Goal: Information Seeking & Learning: Learn about a topic

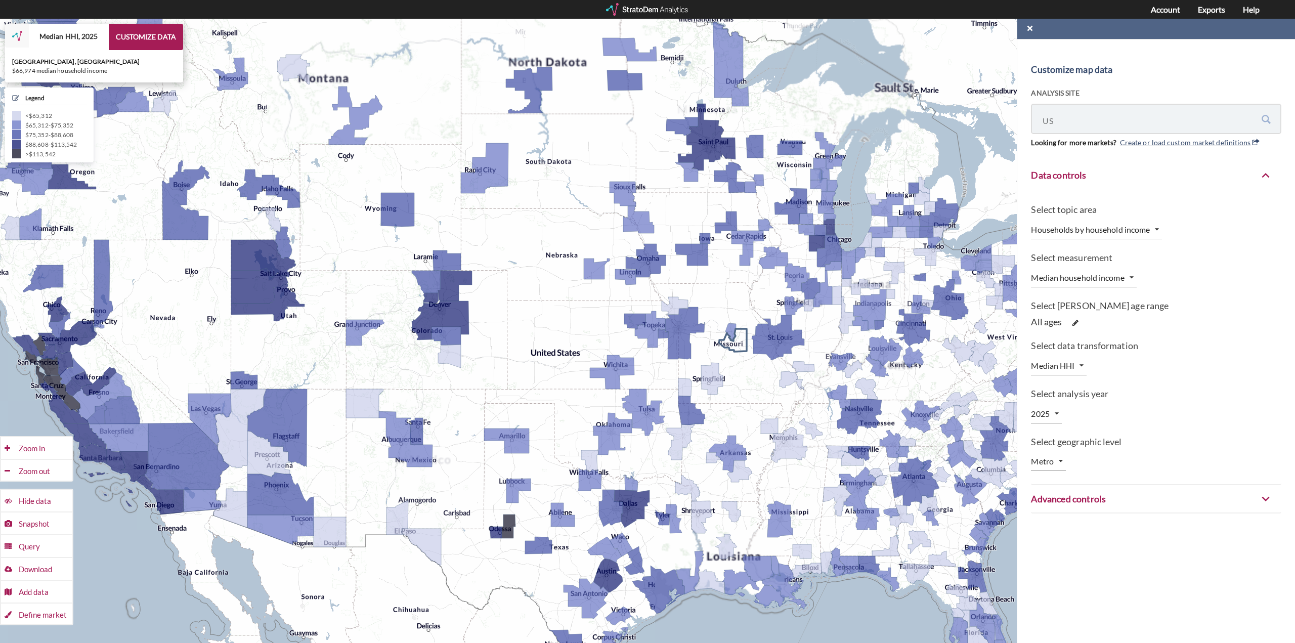
drag, startPoint x: 796, startPoint y: 325, endPoint x: 685, endPoint y: 330, distance: 111.4
click at [685, 330] on div "+ − Median HHI, 2025 CUSTOMIZE DATA [GEOGRAPHIC_DATA], [GEOGRAPHIC_DATA] $66,97…" at bounding box center [647, 331] width 1295 height 624
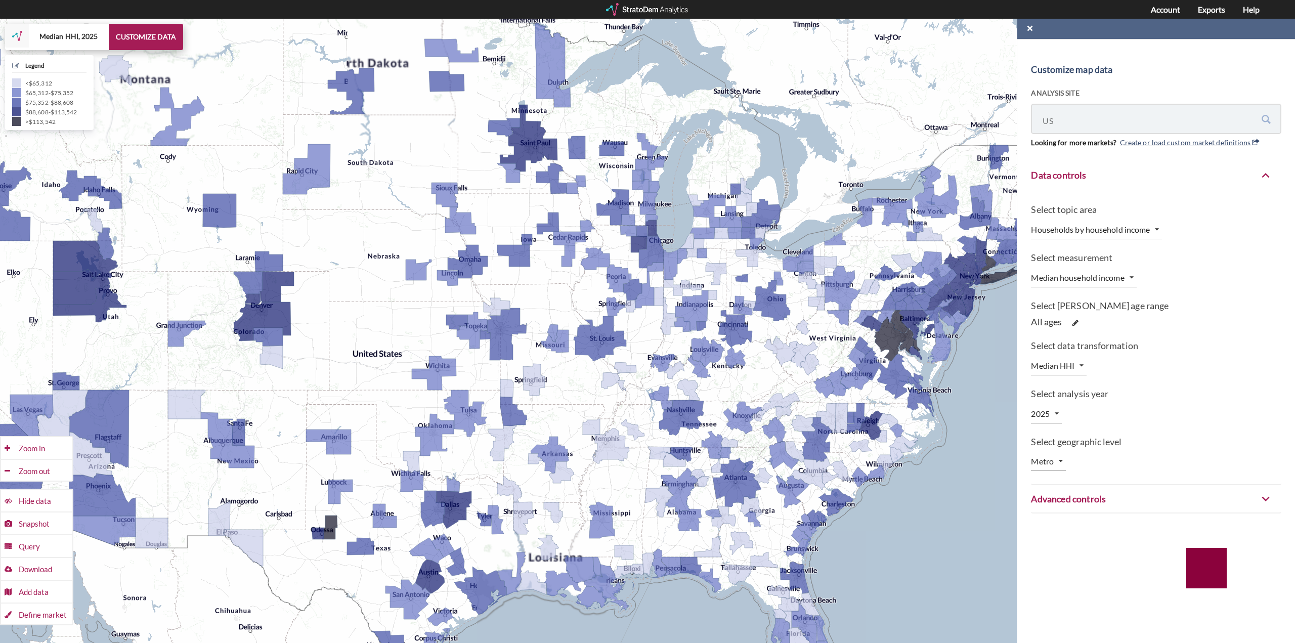
drag, startPoint x: 825, startPoint y: 315, endPoint x: 720, endPoint y: 316, distance: 105.2
click at [720, 316] on icon at bounding box center [735, 328] width 34 height 37
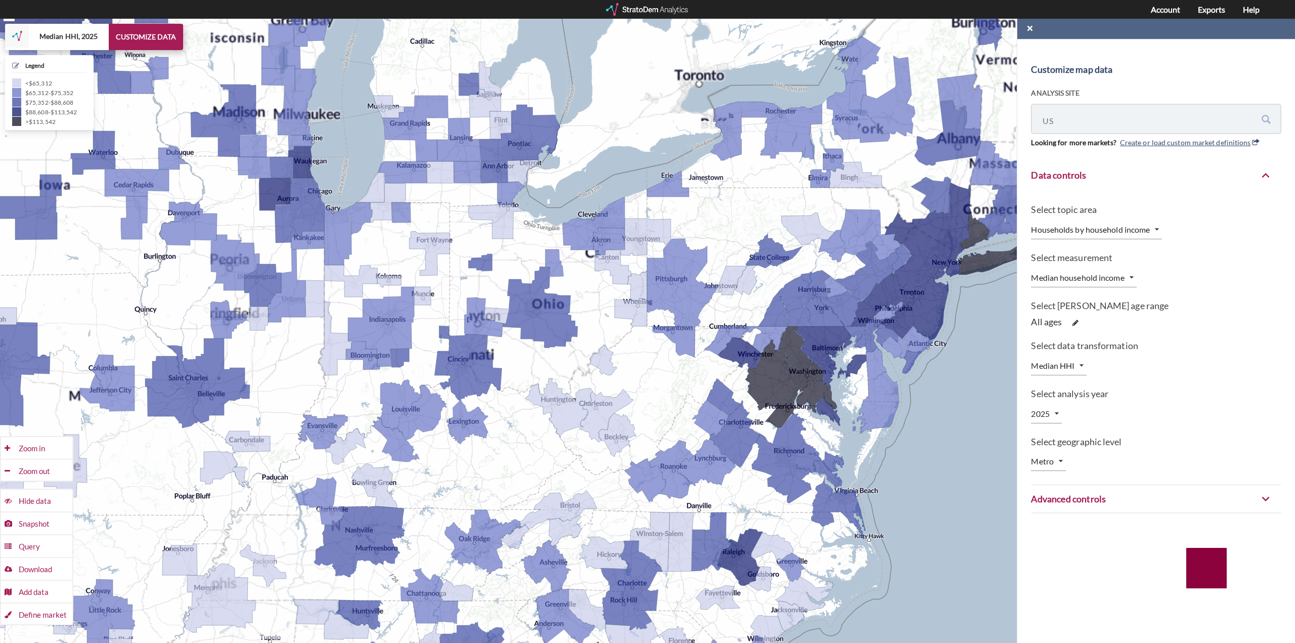
drag, startPoint x: 823, startPoint y: 295, endPoint x: 571, endPoint y: 315, distance: 253.1
click at [571, 314] on div "+ − Median HHI, 2025 CUSTOMIZE DATA Legend < $65,312 $65,312 - $75,352 $75,352 …" at bounding box center [647, 331] width 1295 height 624
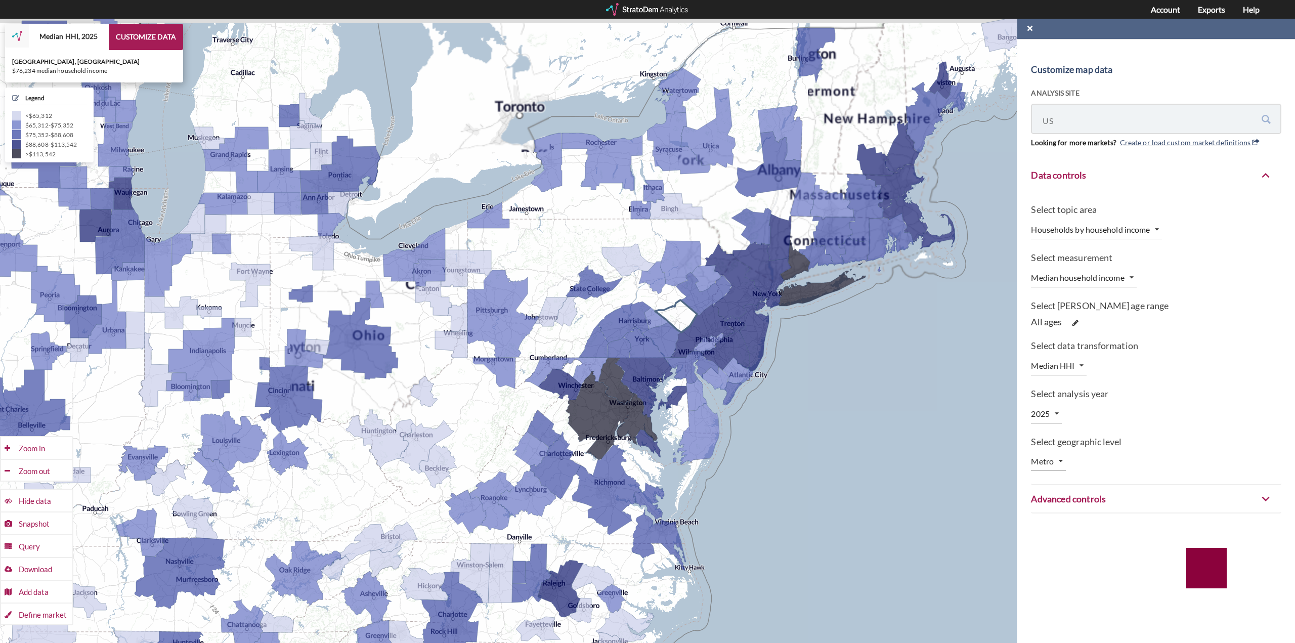
drag, startPoint x: 690, startPoint y: 289, endPoint x: 670, endPoint y: 314, distance: 31.9
click at [676, 313] on icon at bounding box center [704, 293] width 56 height 43
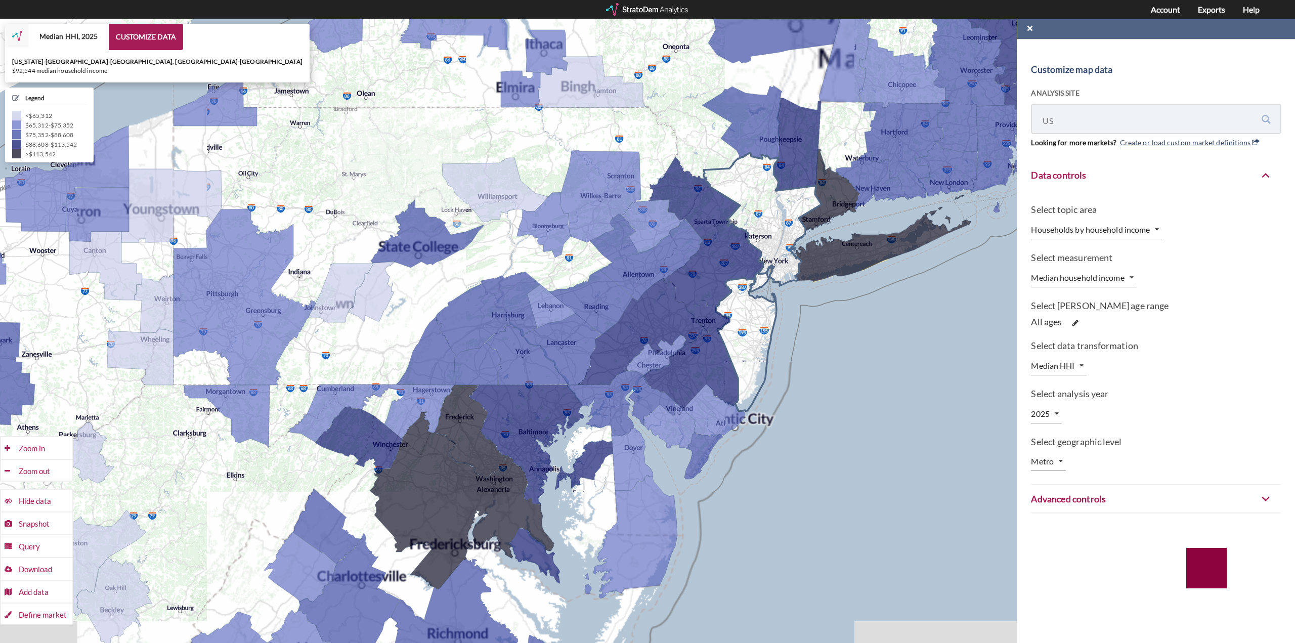
drag, startPoint x: 733, startPoint y: 406, endPoint x: 735, endPoint y: 356, distance: 50.1
click at [735, 356] on icon at bounding box center [762, 282] width 118 height 258
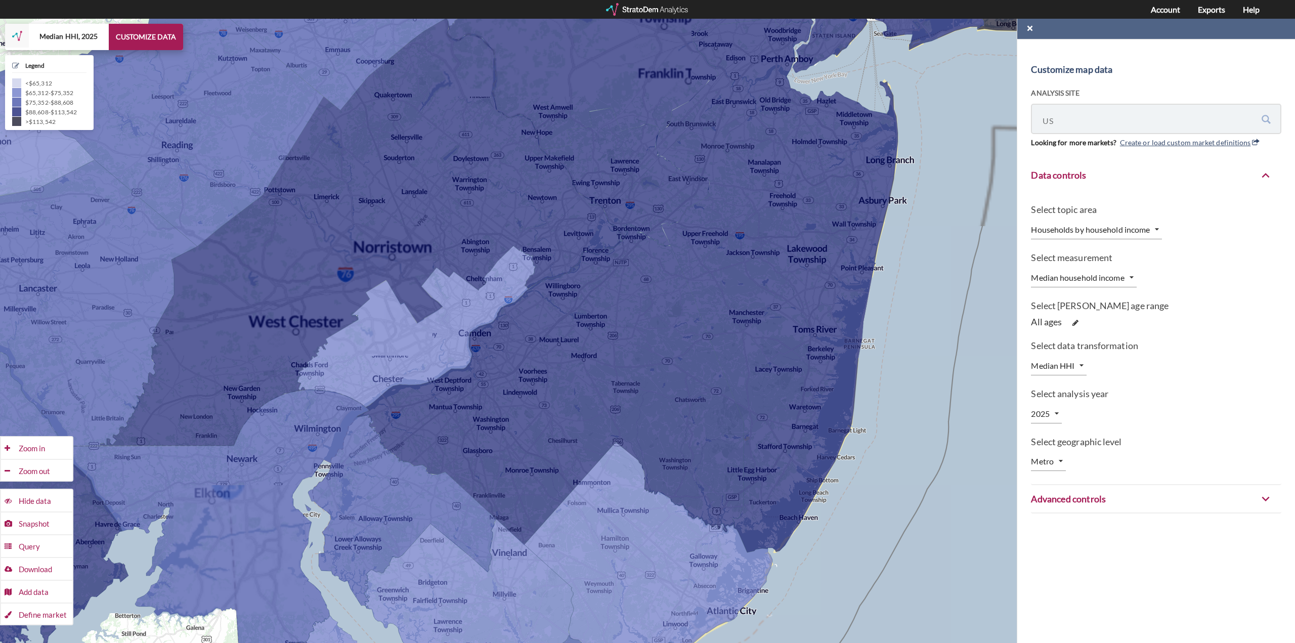
click at [1056, 455] on body "/maps/us/-1 Customize map data Analysis site [GEOGRAPHIC_DATA] [GEOGRAPHIC_DATA…" at bounding box center [647, 331] width 1295 height 624
click at [1054, 511] on li "ZIP code" at bounding box center [1061, 510] width 60 height 16
type input "ZIP"
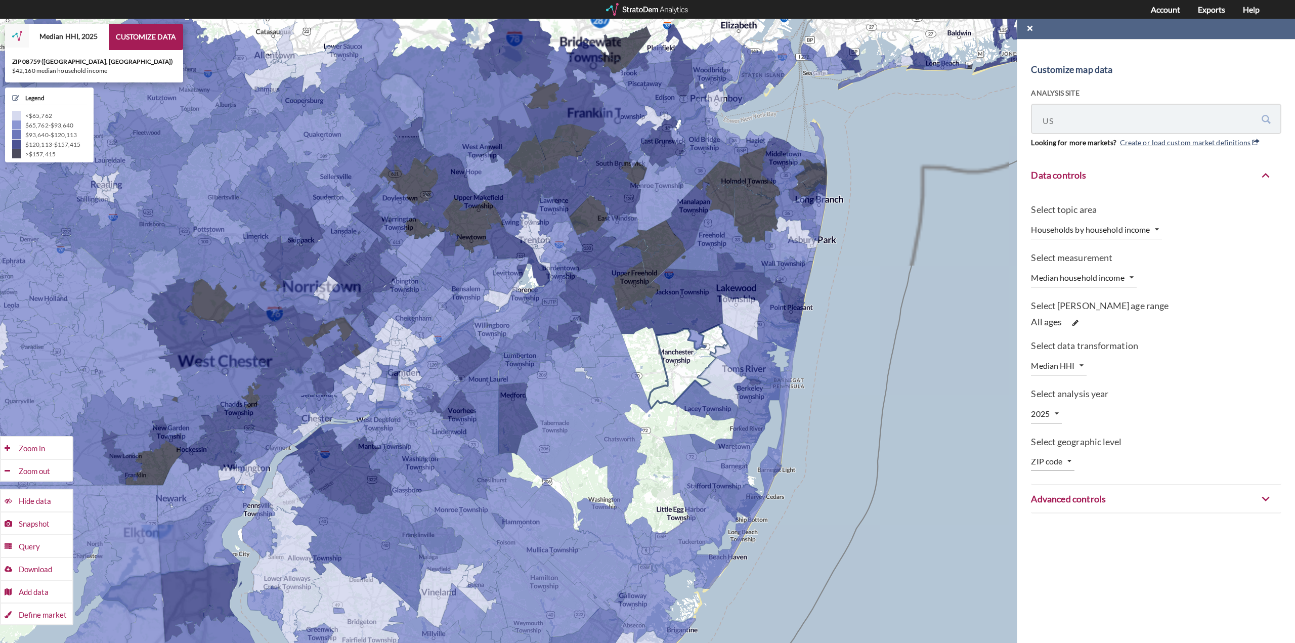
drag, startPoint x: 771, startPoint y: 341, endPoint x: 698, endPoint y: 381, distance: 82.8
click at [698, 381] on icon at bounding box center [687, 367] width 79 height 84
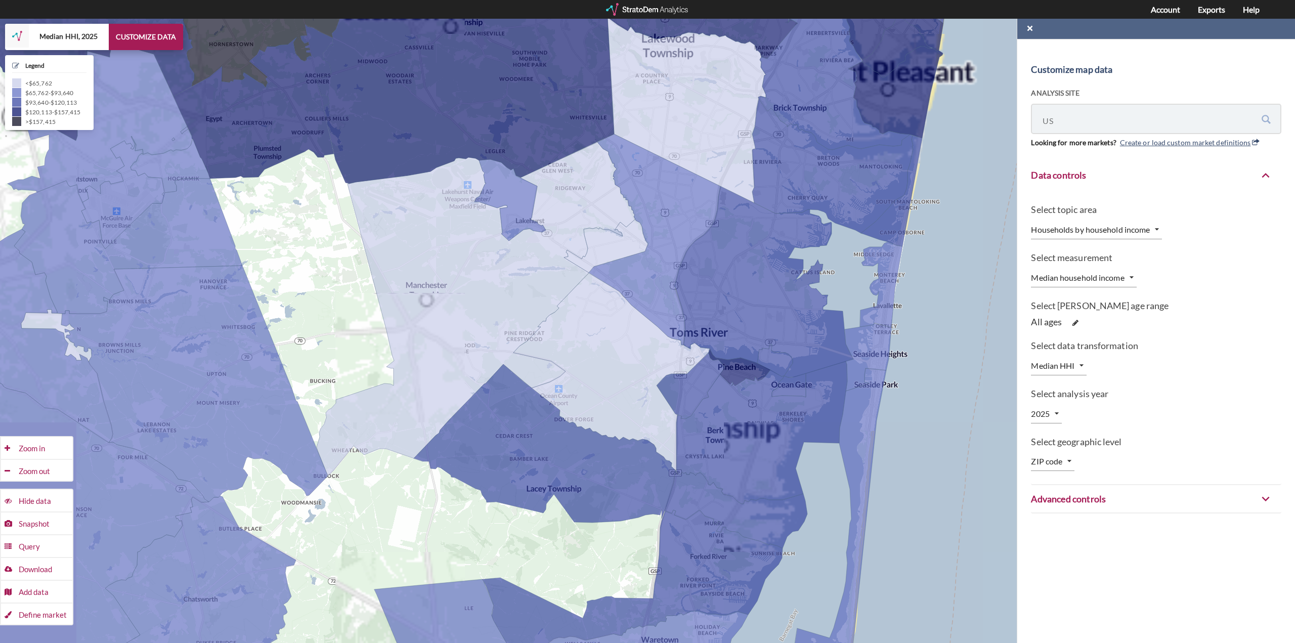
drag, startPoint x: 866, startPoint y: 354, endPoint x: 956, endPoint y: 329, distance: 93.5
click at [956, 329] on div "+ − Median HHI, 2025 CUSTOMIZE DATA Legend < $65,762 $65,762 - $93,640 $93,640 …" at bounding box center [647, 331] width 1295 height 624
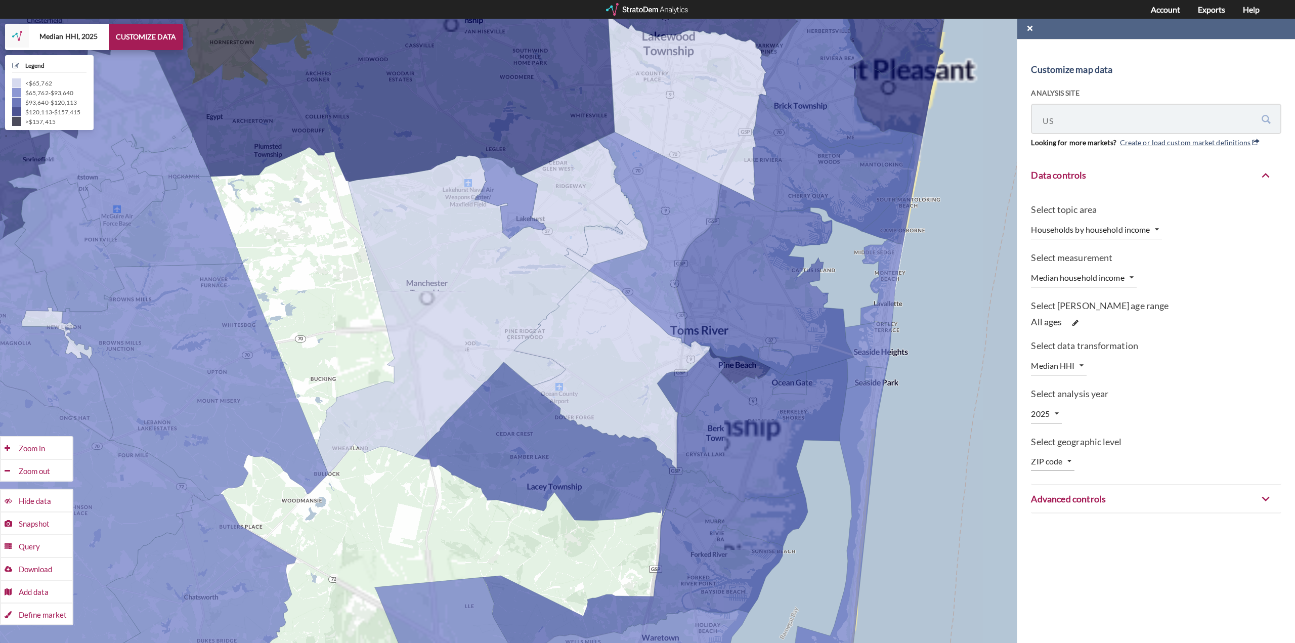
click at [323, 314] on div "+ − Median HHI, 2025 CUSTOMIZE DATA Legend < $65,762 $65,762 - $93,640 $93,640 …" at bounding box center [647, 331] width 1295 height 624
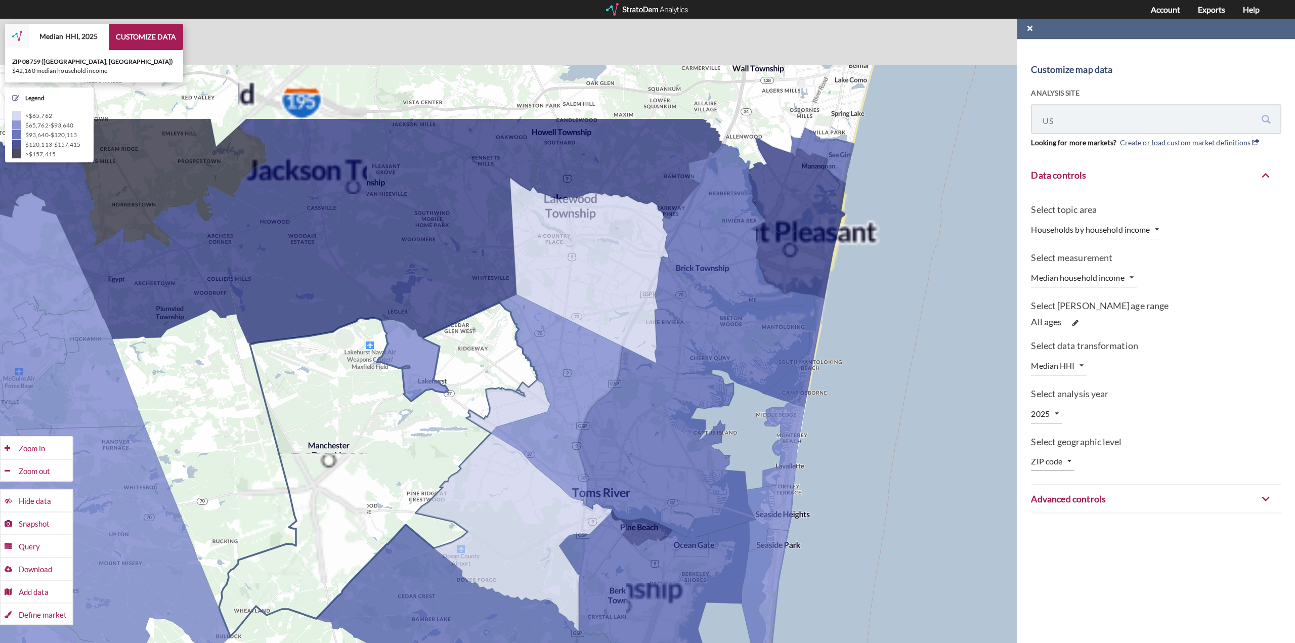
drag, startPoint x: 551, startPoint y: 301, endPoint x: 451, endPoint y: 467, distance: 193.3
click at [451, 467] on icon at bounding box center [378, 469] width 319 height 335
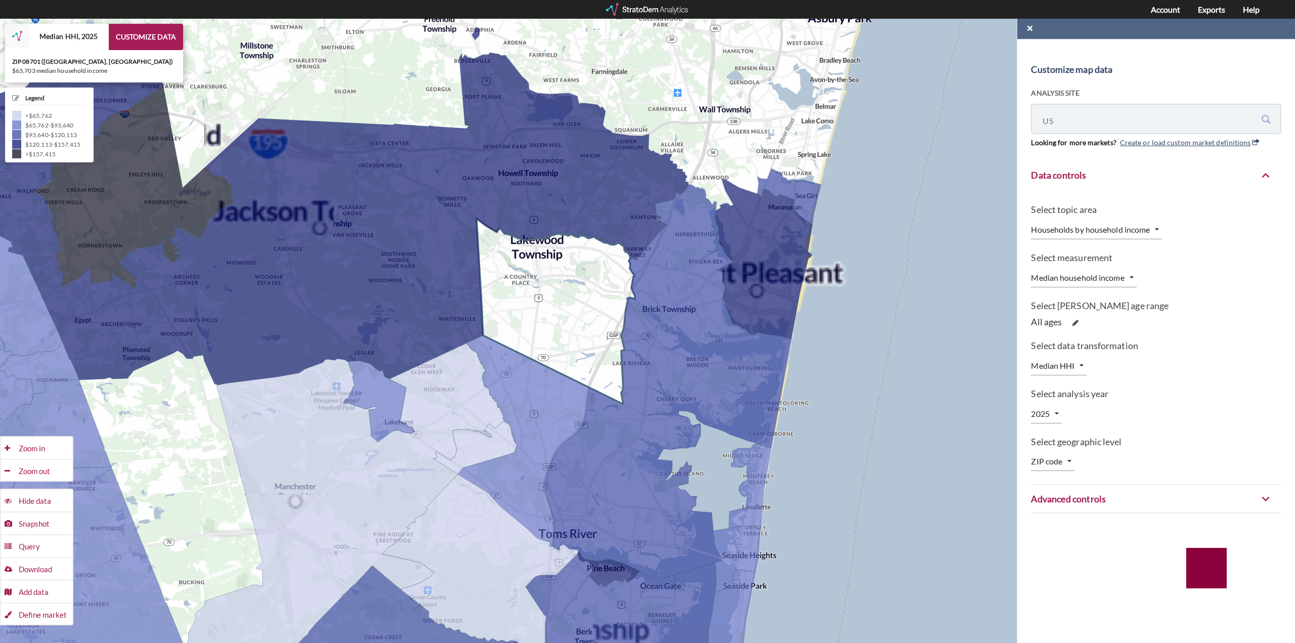
drag, startPoint x: 577, startPoint y: 302, endPoint x: 504, endPoint y: 377, distance: 104.4
click at [504, 377] on icon at bounding box center [555, 311] width 158 height 186
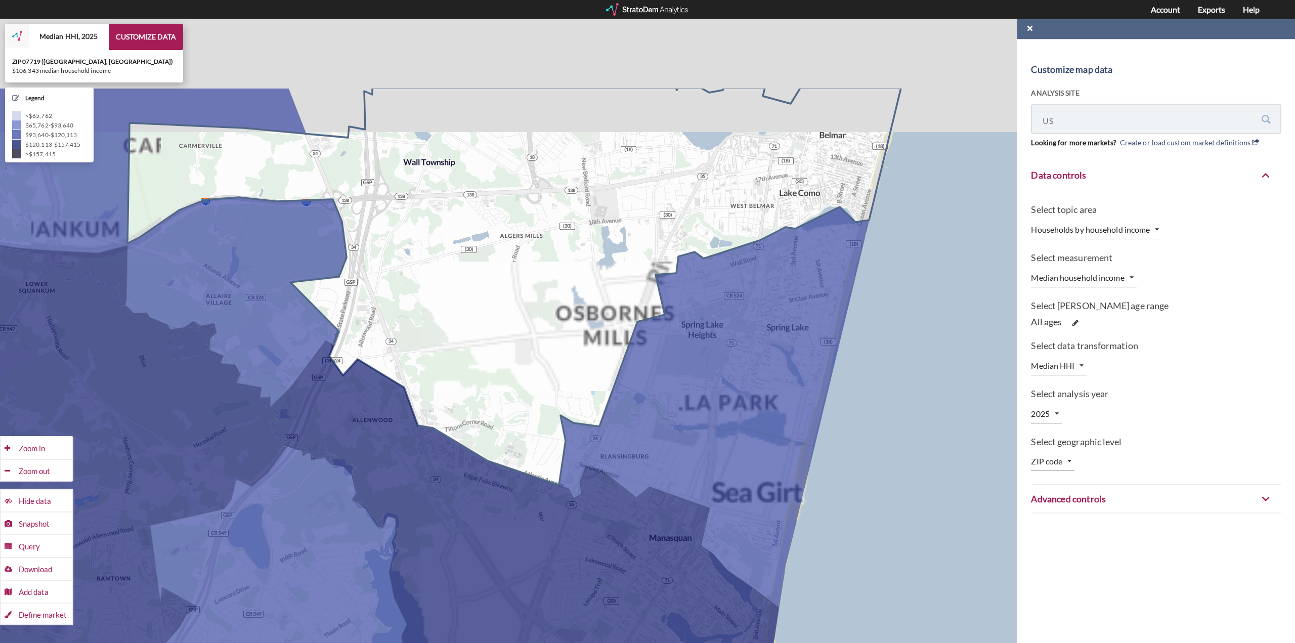
drag, startPoint x: 673, startPoint y: 241, endPoint x: 603, endPoint y: 353, distance: 132.2
click at [603, 353] on icon at bounding box center [513, 286] width 773 height 397
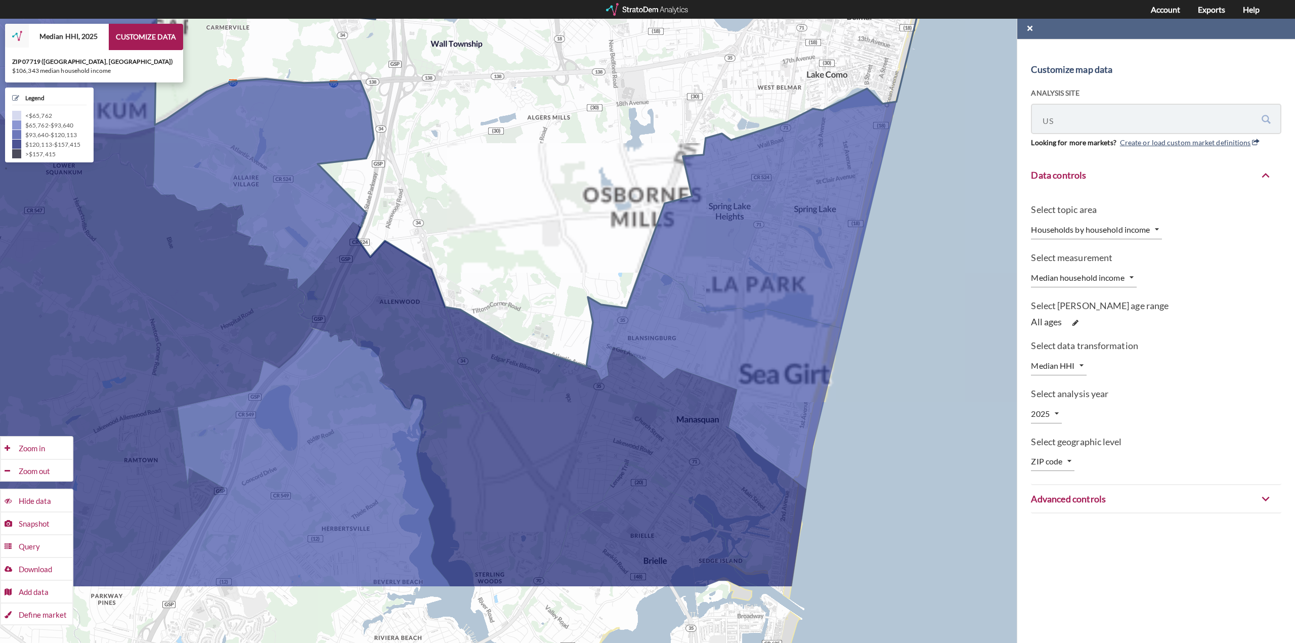
drag, startPoint x: 611, startPoint y: 324, endPoint x: 649, endPoint y: 190, distance: 139.1
click at [645, 192] on icon at bounding box center [544, 113] width 779 height 505
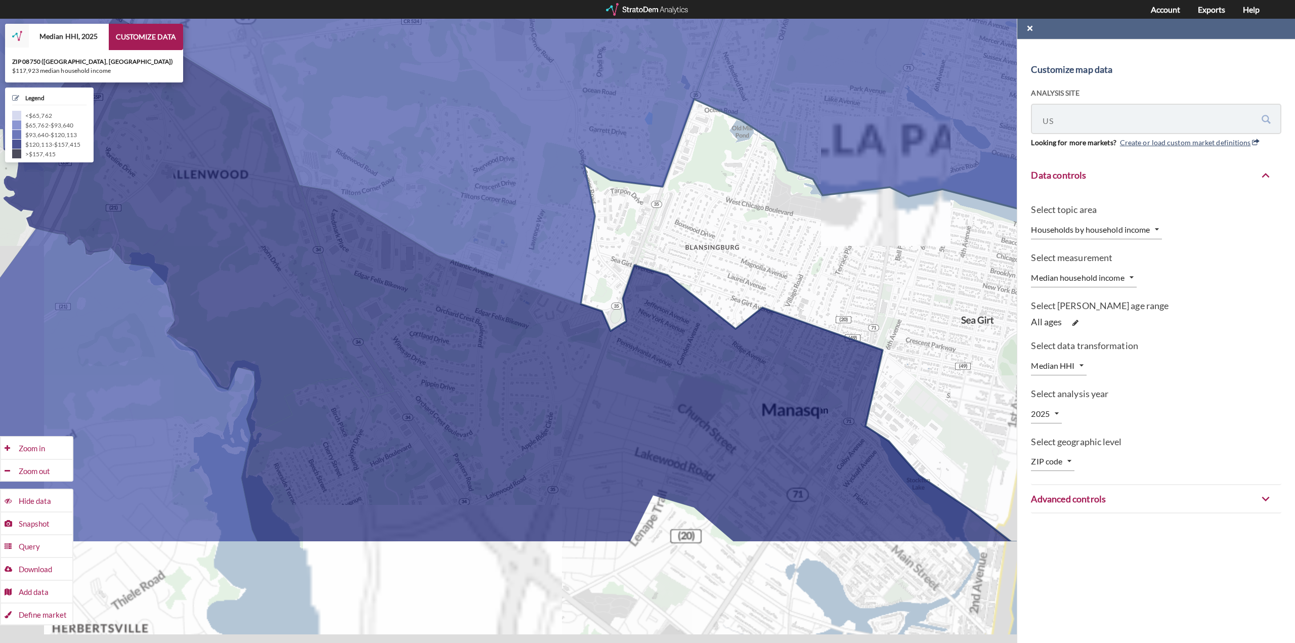
drag, startPoint x: 654, startPoint y: 316, endPoint x: 694, endPoint y: 182, distance: 139.5
click at [694, 182] on icon at bounding box center [836, 320] width 511 height 443
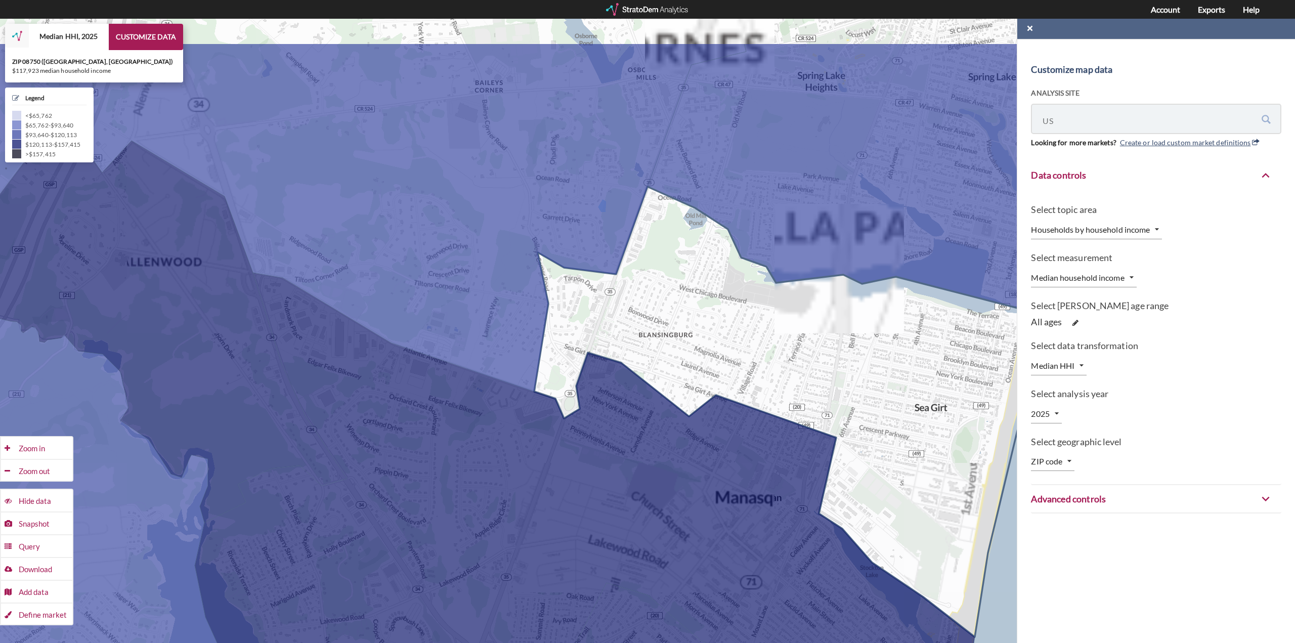
drag, startPoint x: 699, startPoint y: 197, endPoint x: 652, endPoint y: 286, distance: 100.7
click at [652, 286] on icon at bounding box center [789, 412] width 511 height 450
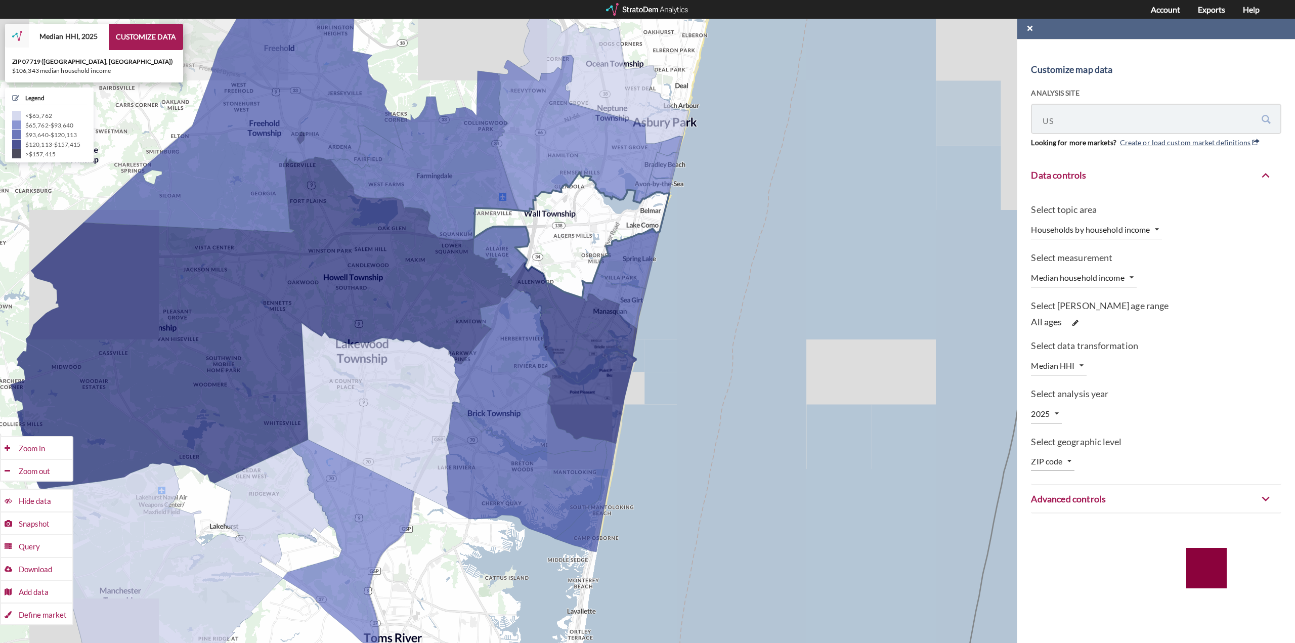
drag, startPoint x: 579, startPoint y: 278, endPoint x: 560, endPoint y: 304, distance: 32.3
click at [560, 298] on icon at bounding box center [571, 235] width 195 height 126
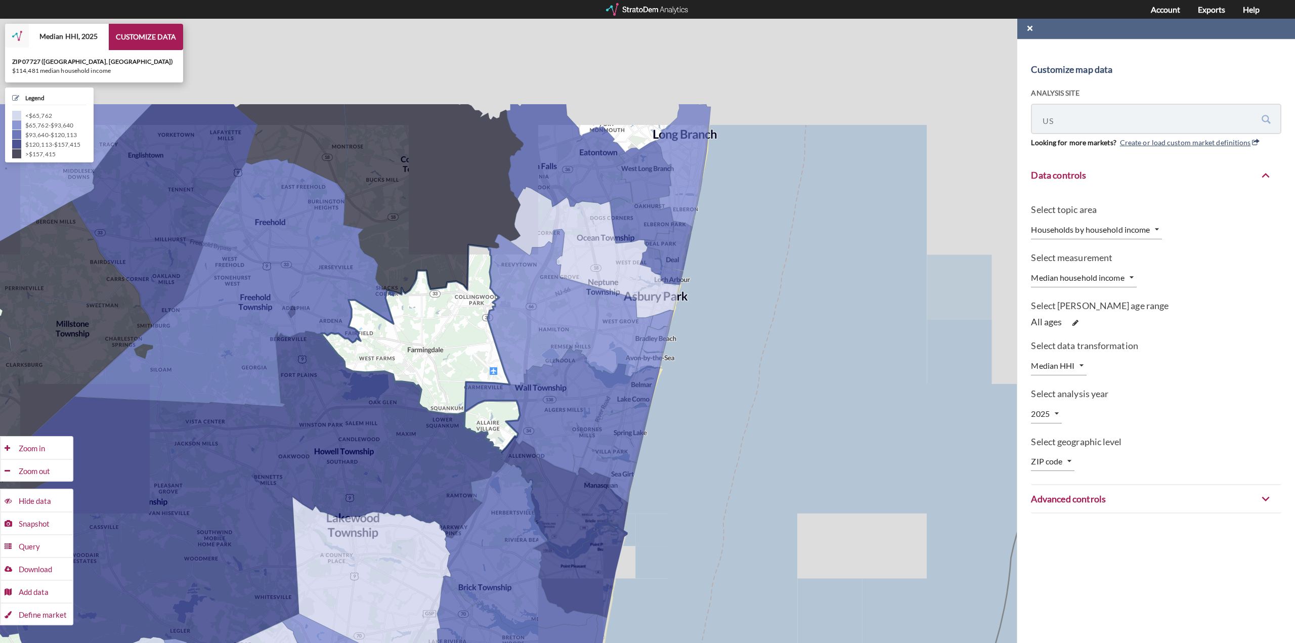
drag, startPoint x: 456, startPoint y: 223, endPoint x: 463, endPoint y: 332, distance: 108.9
click at [463, 332] on icon at bounding box center [420, 349] width 199 height 208
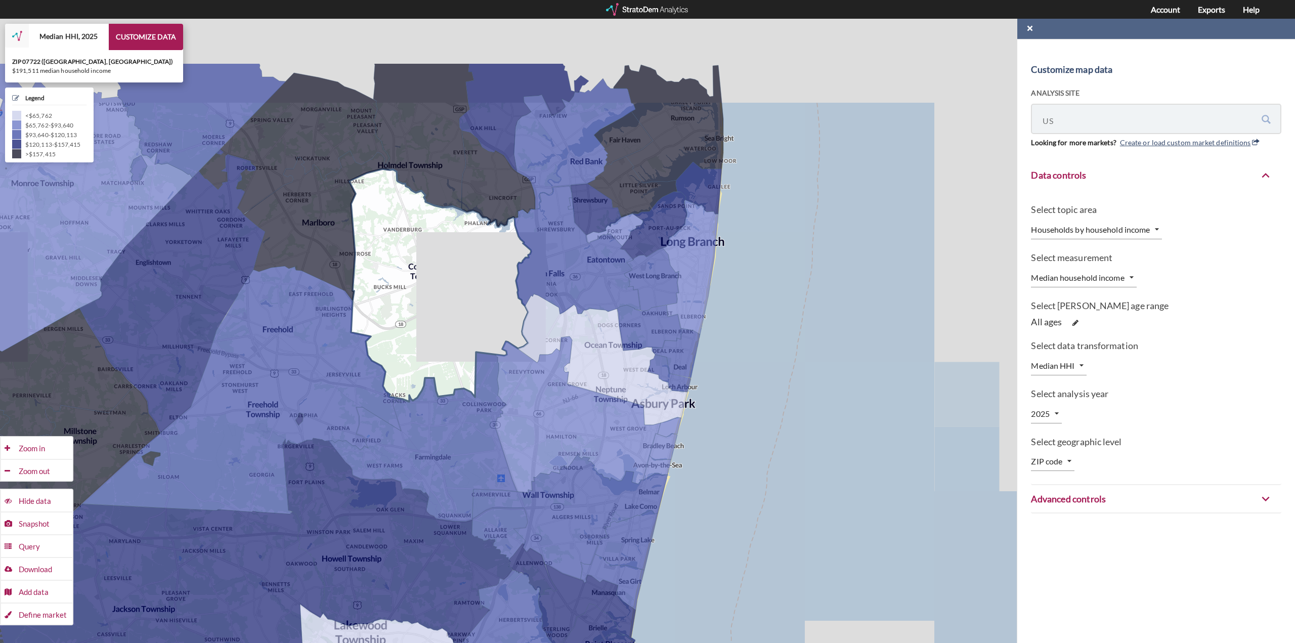
drag, startPoint x: 398, startPoint y: 249, endPoint x: 400, endPoint y: 305, distance: 56.7
click at [400, 305] on icon at bounding box center [440, 285] width 182 height 233
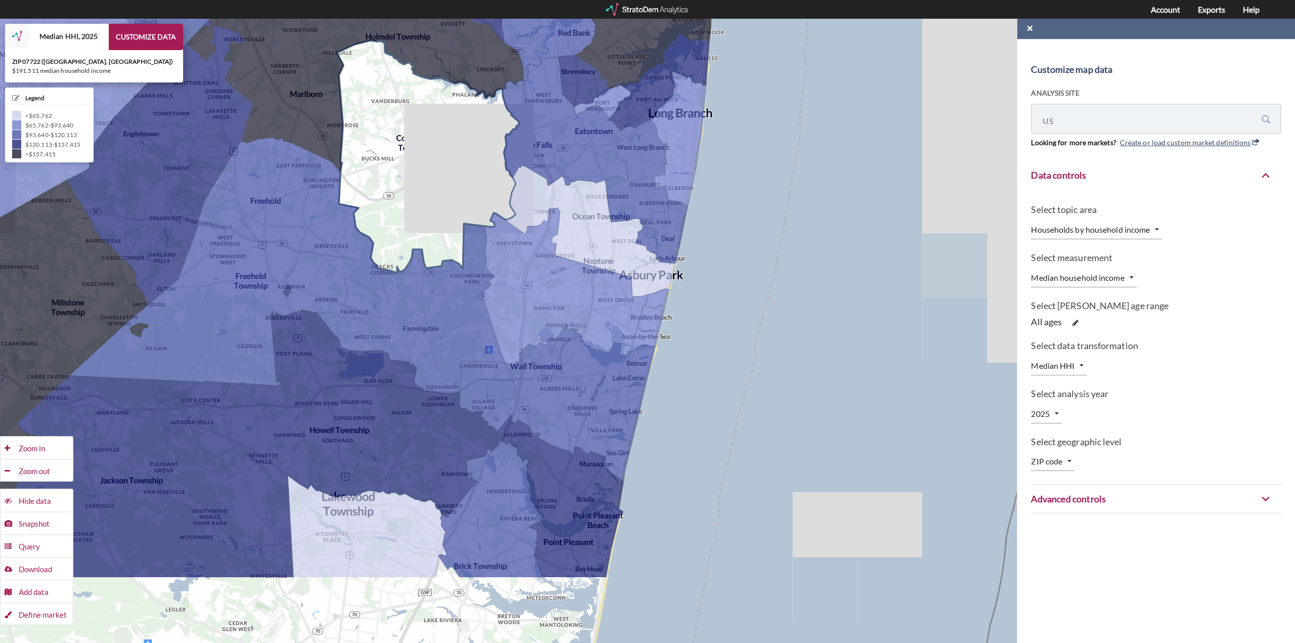
drag, startPoint x: 463, startPoint y: 324, endPoint x: 457, endPoint y: 232, distance: 92.2
click at [457, 232] on icon at bounding box center [428, 156] width 182 height 233
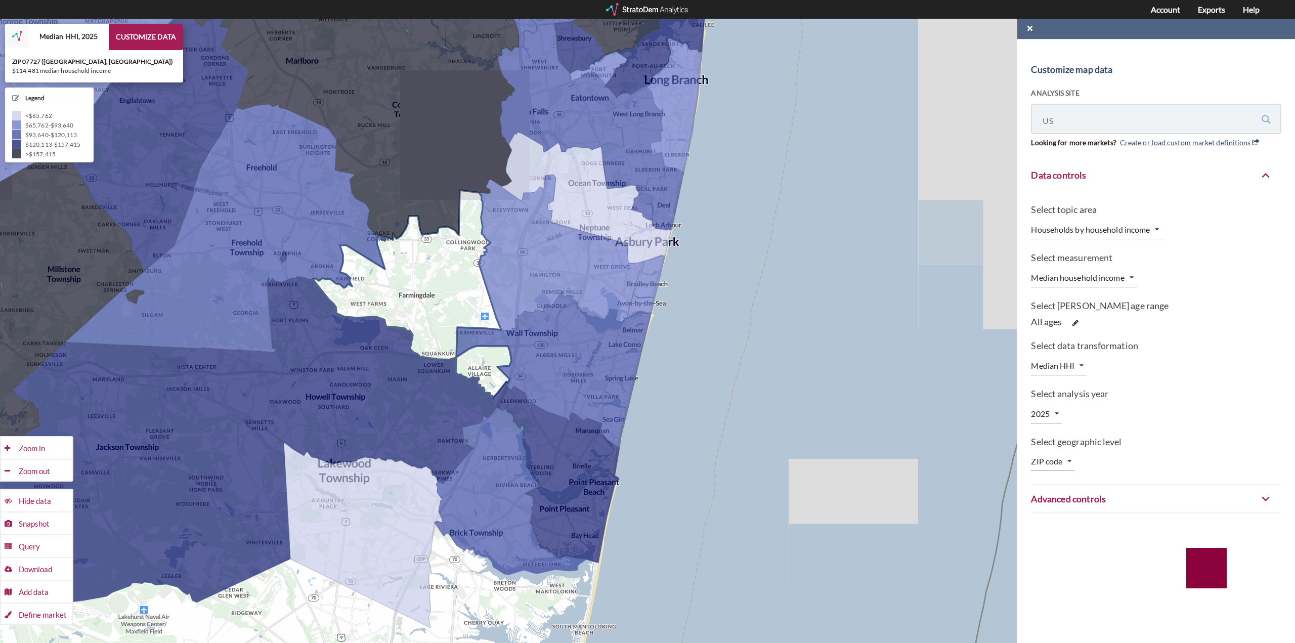
drag, startPoint x: 469, startPoint y: 297, endPoint x: 463, endPoint y: 239, distance: 58.0
click at [463, 239] on icon at bounding box center [412, 294] width 199 height 208
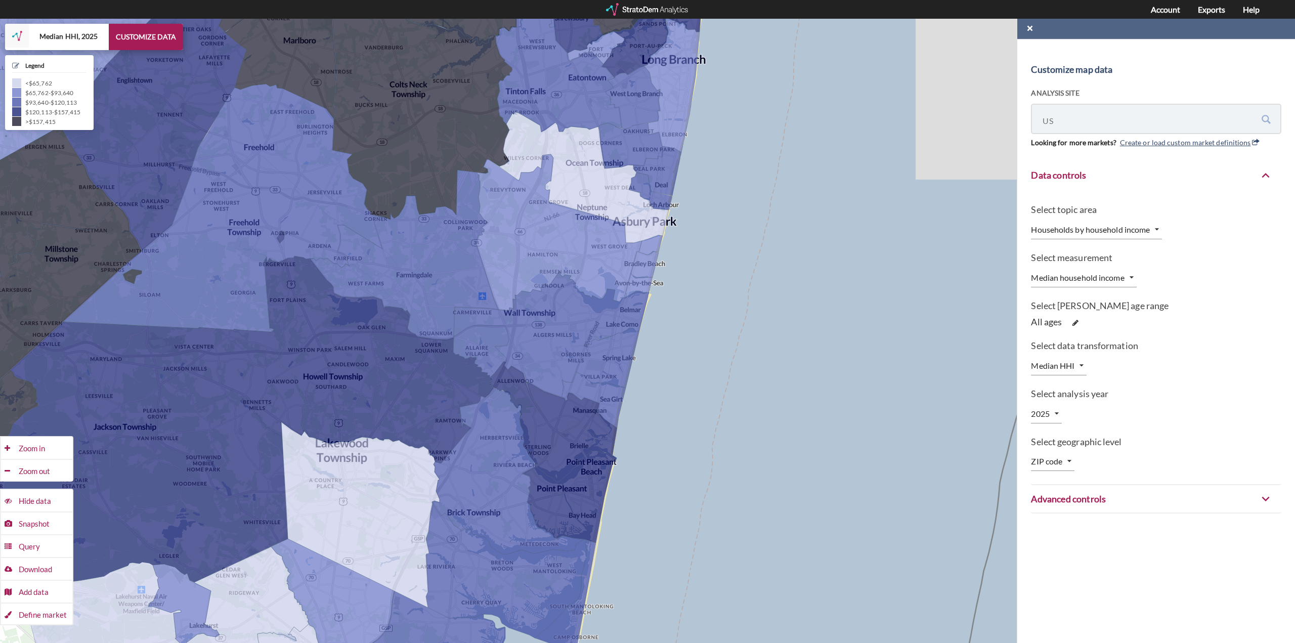
click at [1145, 230] on body "/maps/us/-1 Customize map data Analysis site [GEOGRAPHIC_DATA] [GEOGRAPHIC_DATA…" at bounding box center [647, 331] width 1295 height 624
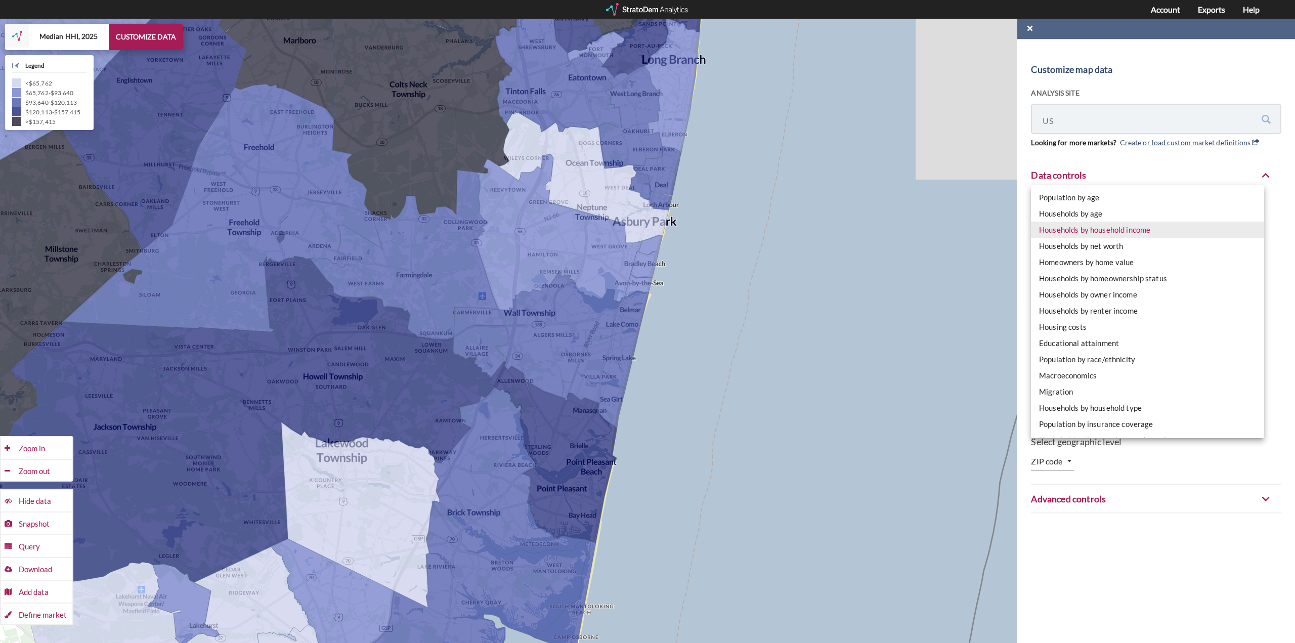
click at [1109, 247] on li "Households by net worth" at bounding box center [1147, 246] width 233 height 16
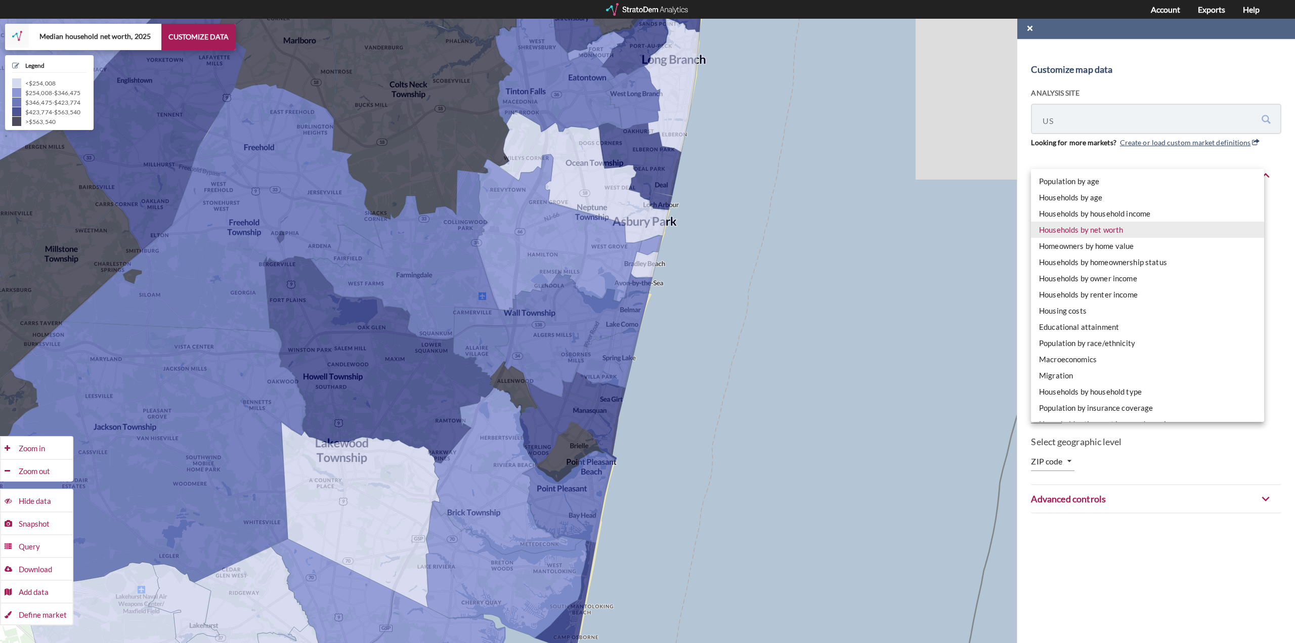
click at [1117, 233] on body "/maps/us/-1 Customize map data Analysis site [GEOGRAPHIC_DATA] [GEOGRAPHIC_DATA…" at bounding box center [647, 331] width 1295 height 624
click at [1115, 246] on li "Homeowners by home value" at bounding box center [1147, 246] width 233 height 16
type input "HOME_VALUE_DYNAMICS"
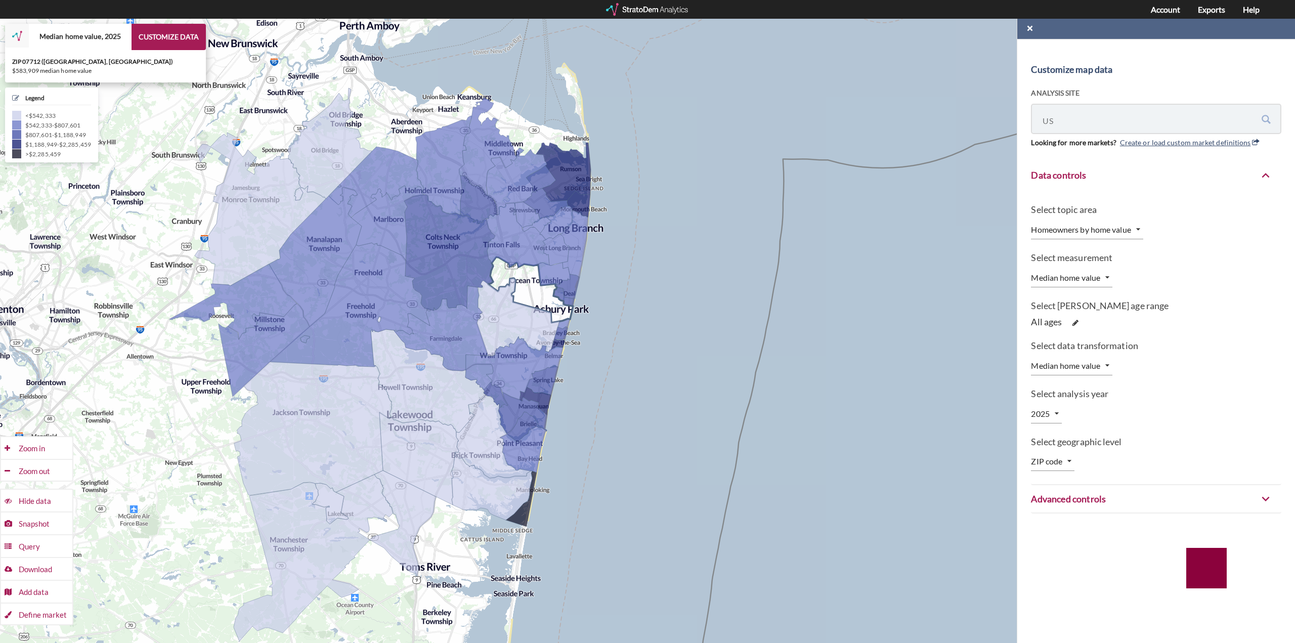
drag, startPoint x: 450, startPoint y: 191, endPoint x: 510, endPoint y: 273, distance: 101.8
click at [510, 273] on icon at bounding box center [530, 290] width 85 height 66
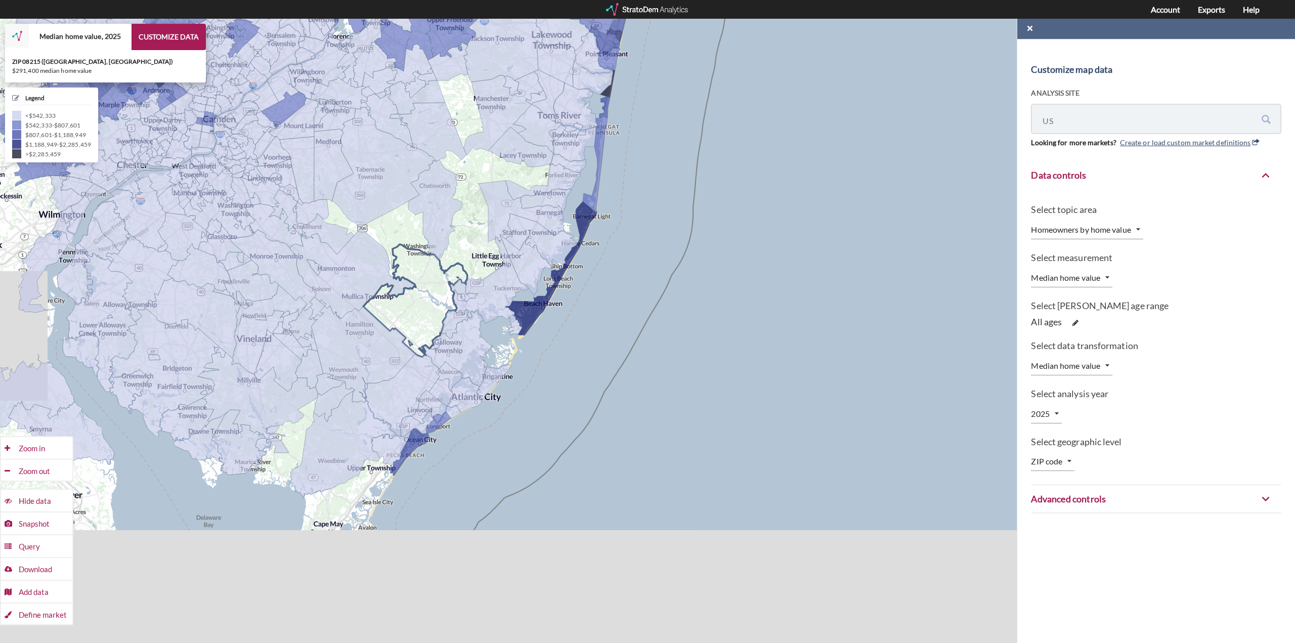
drag, startPoint x: 348, startPoint y: 530, endPoint x: 416, endPoint y: 330, distance: 211.6
click at [414, 331] on icon at bounding box center [415, 300] width 104 height 113
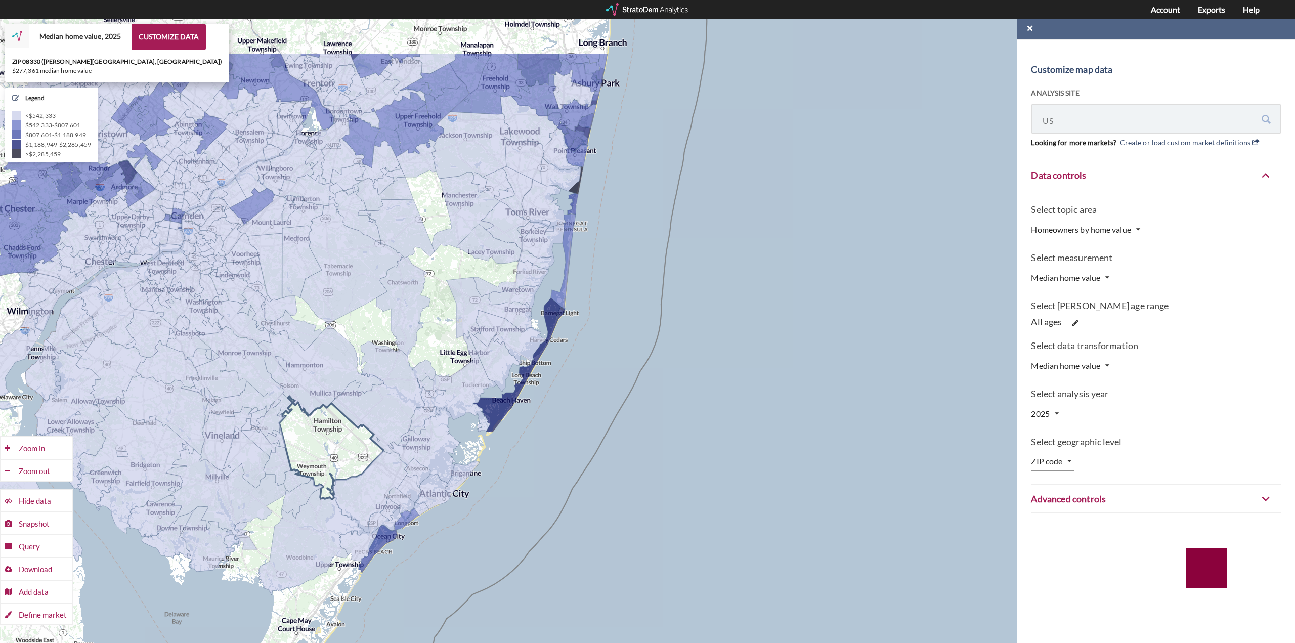
drag, startPoint x: 376, startPoint y: 336, endPoint x: 343, endPoint y: 444, distance: 112.8
click at [341, 445] on icon at bounding box center [331, 447] width 104 height 103
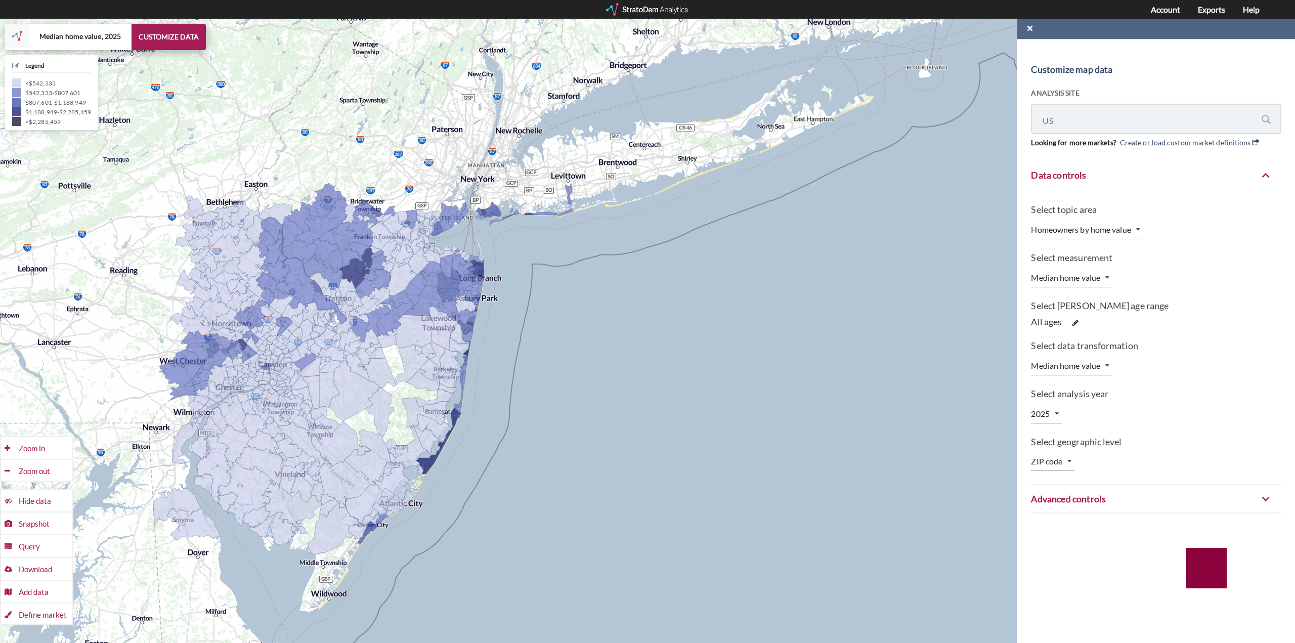
drag, startPoint x: 531, startPoint y: 372, endPoint x: 532, endPoint y: 425, distance: 53.6
click at [532, 425] on div "+ − Median home value, 2025 CUSTOMIZE DATA Legend < $542,333 $542,333 - $807,60…" at bounding box center [647, 331] width 1295 height 624
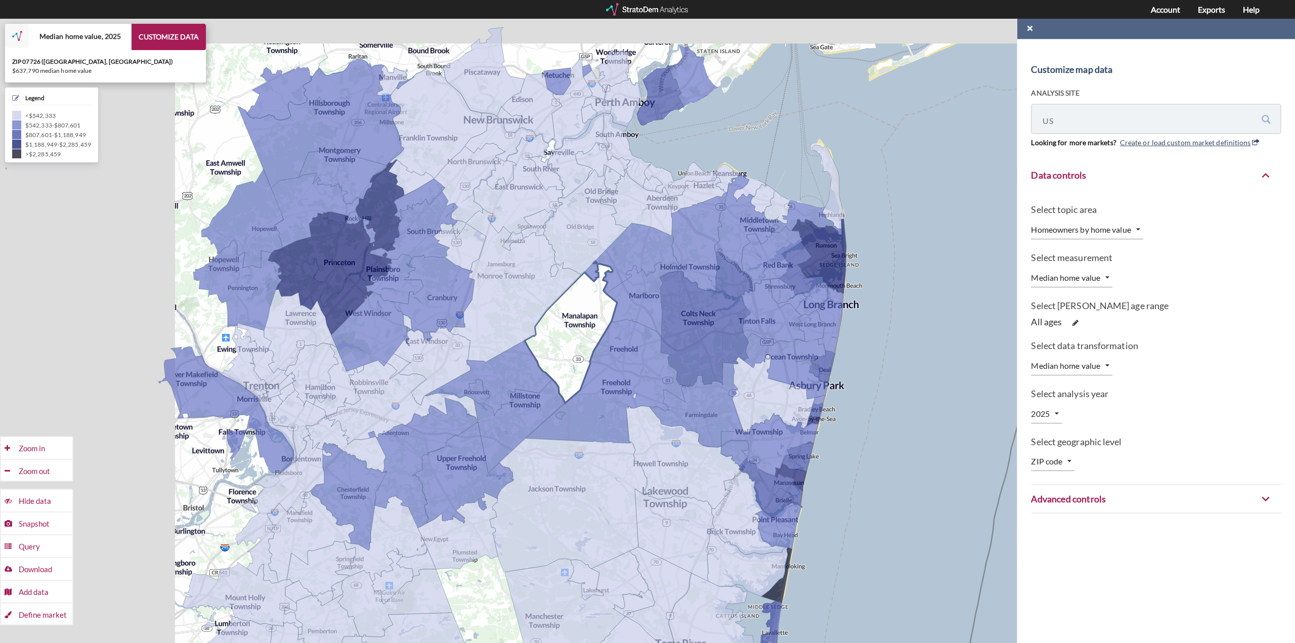
drag, startPoint x: 322, startPoint y: 223, endPoint x: 635, endPoint y: 299, distance: 321.6
click at [617, 299] on icon at bounding box center [570, 332] width 93 height 142
